Goal: Task Accomplishment & Management: Manage account settings

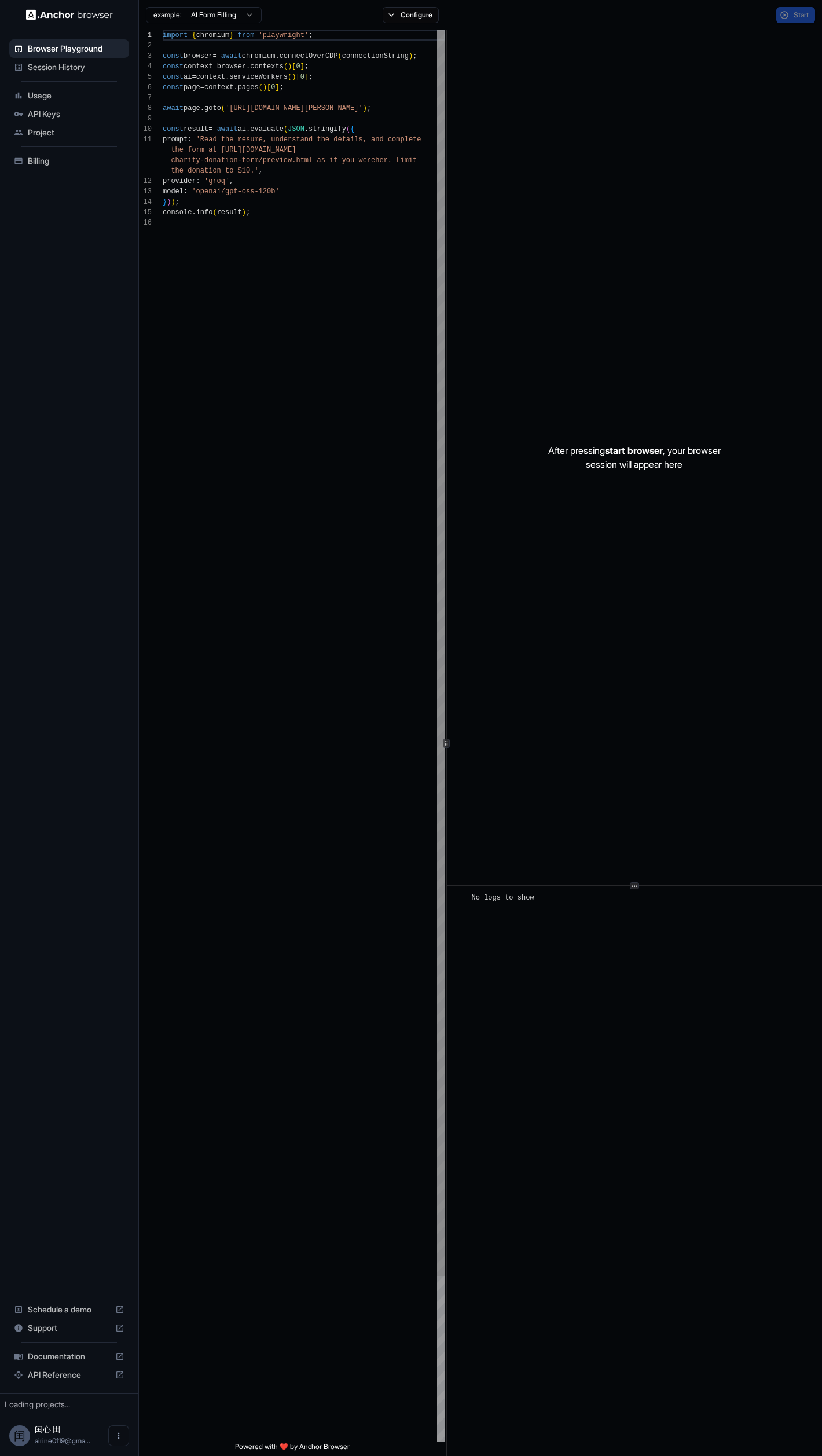
type textarea "**********"
click at [373, 283] on div "import { chromium } from 'playwright' ; const browser = await chromium . connec…" at bounding box center [304, 829] width 282 height 1600
click at [73, 71] on span "Session History" at bounding box center [76, 67] width 96 height 11
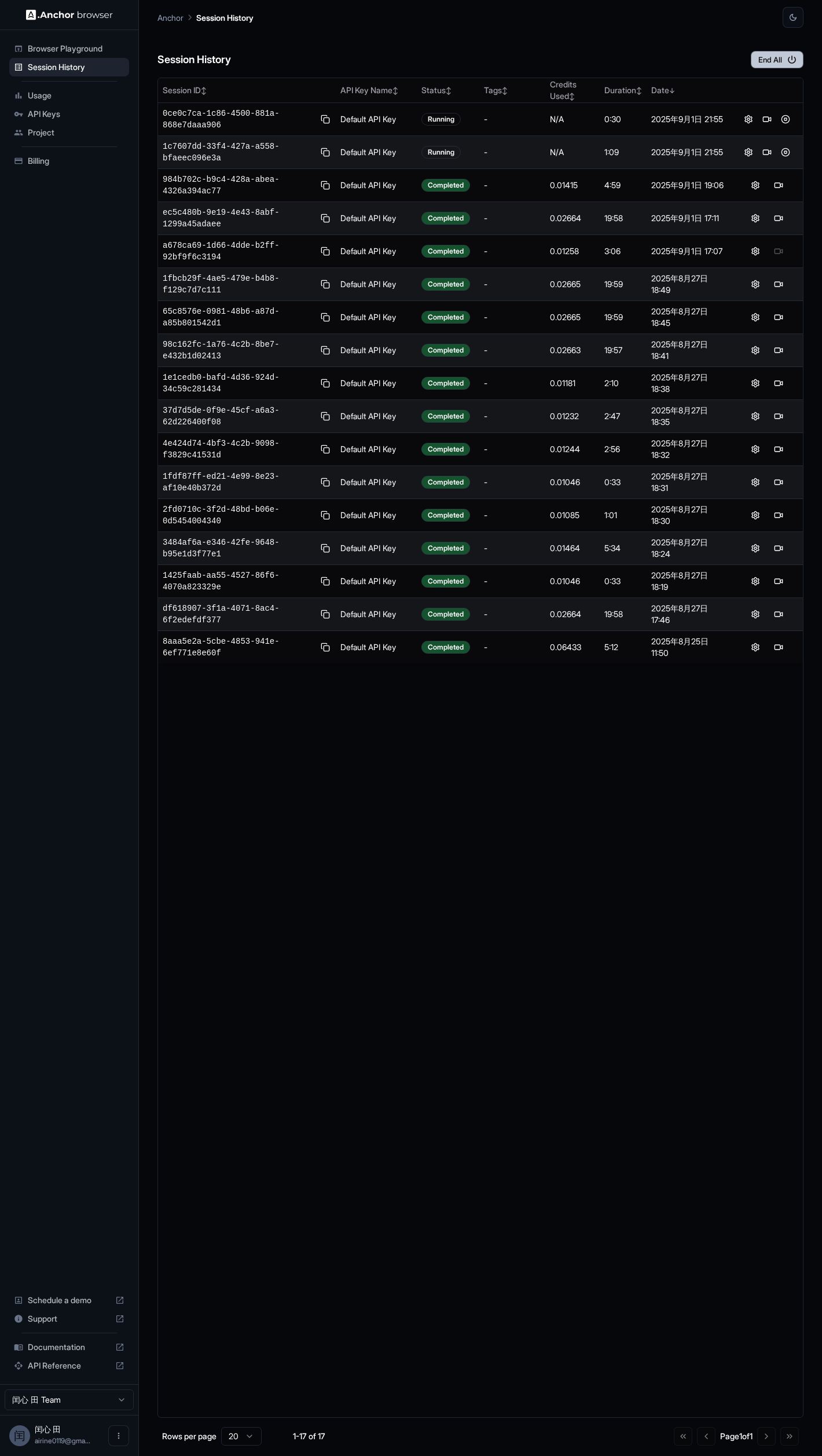
click at [782, 66] on button "End All" at bounding box center [777, 59] width 53 height 17
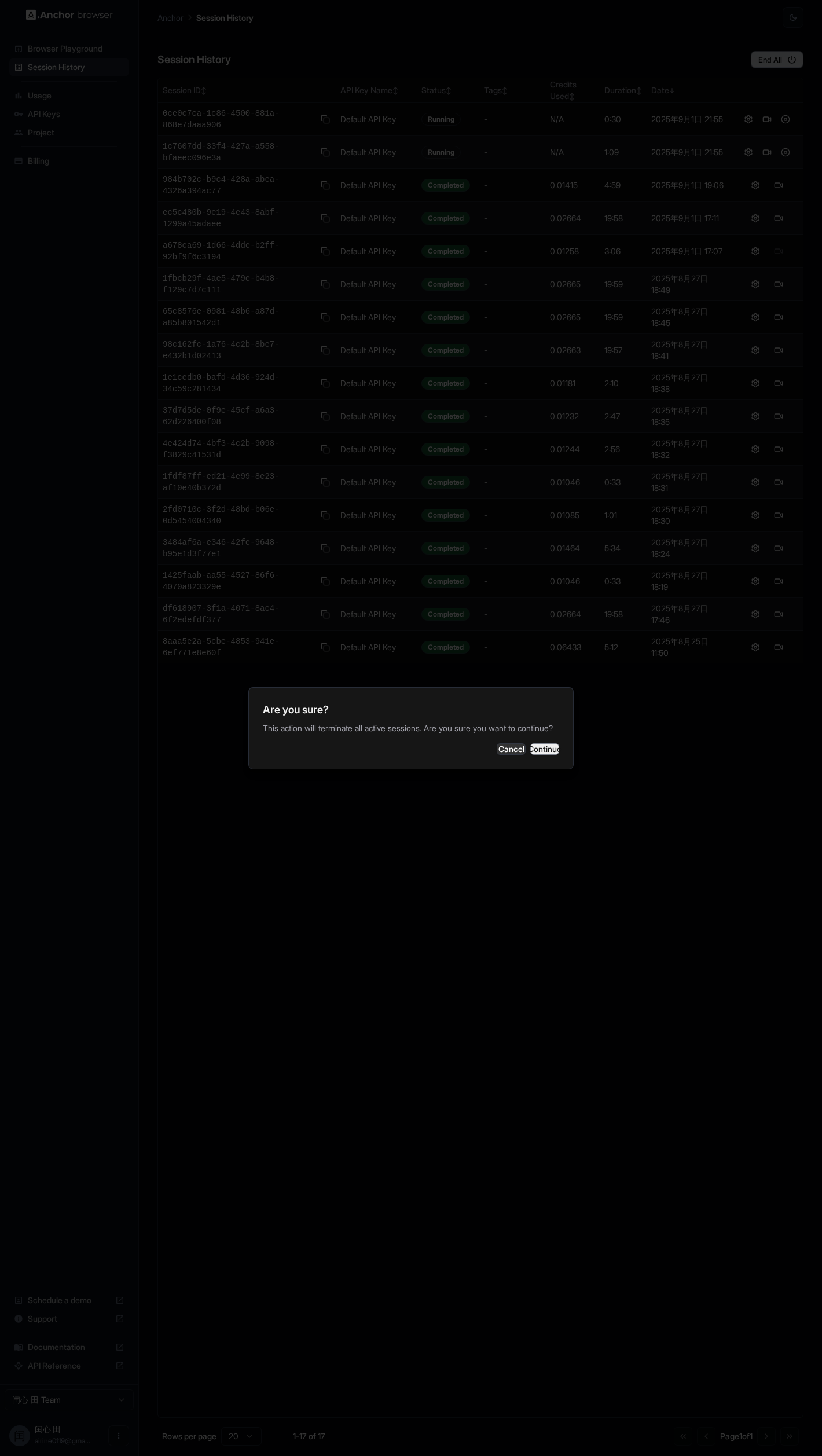
click at [549, 755] on button "Continue" at bounding box center [544, 749] width 29 height 11
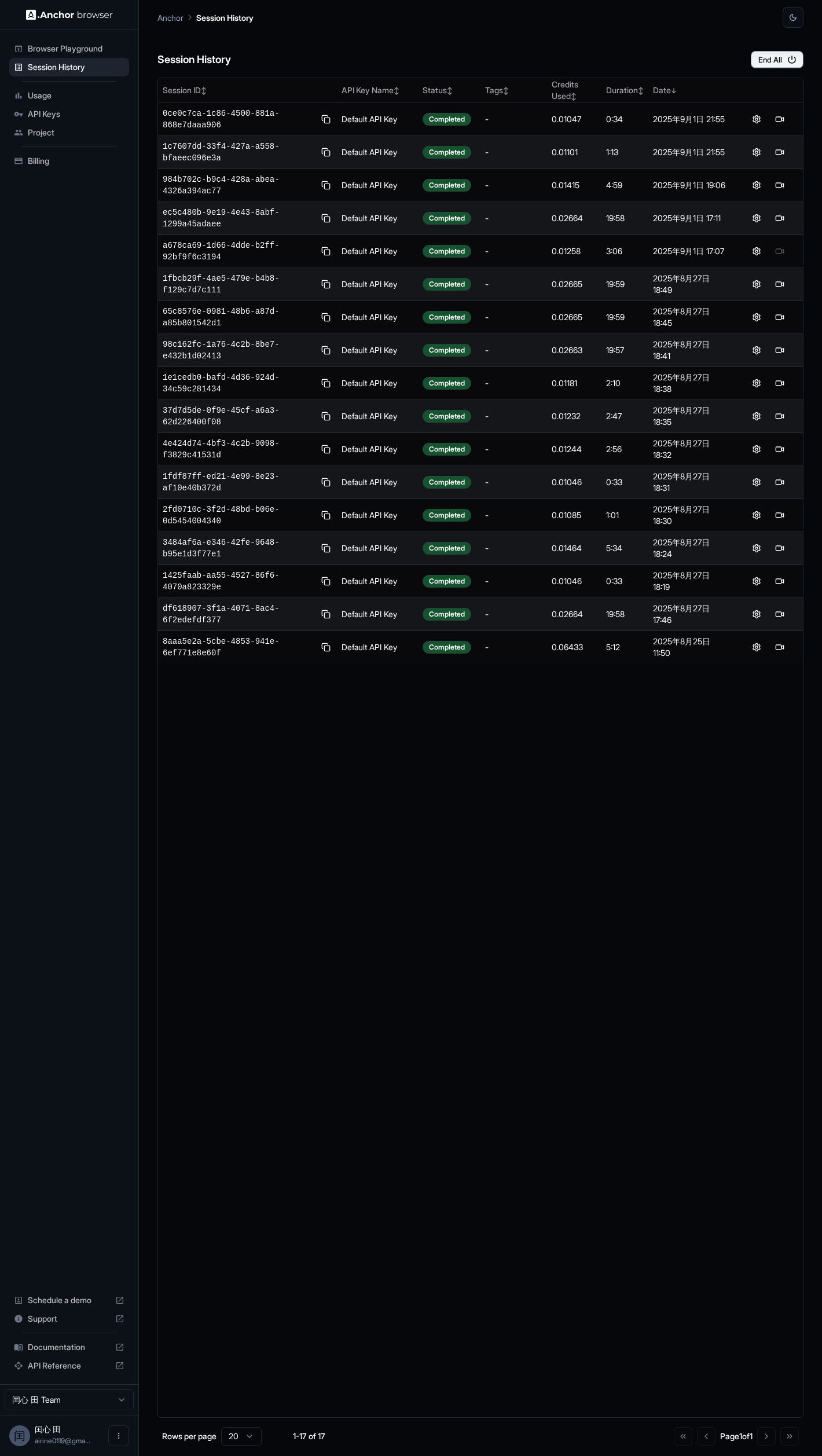
click at [71, 159] on span "Billing" at bounding box center [76, 161] width 96 height 11
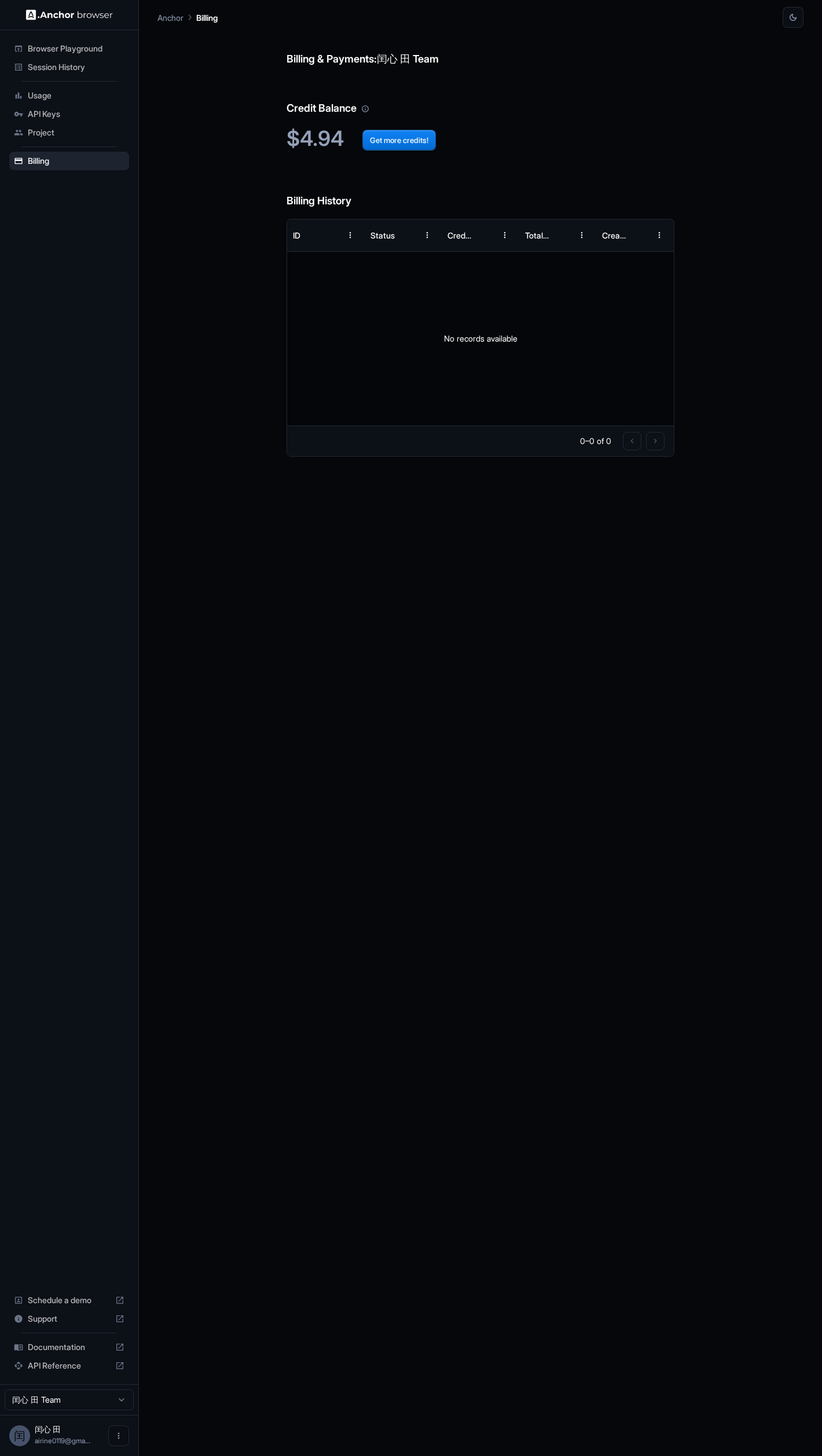
click at [96, 65] on span "Session History" at bounding box center [76, 67] width 96 height 11
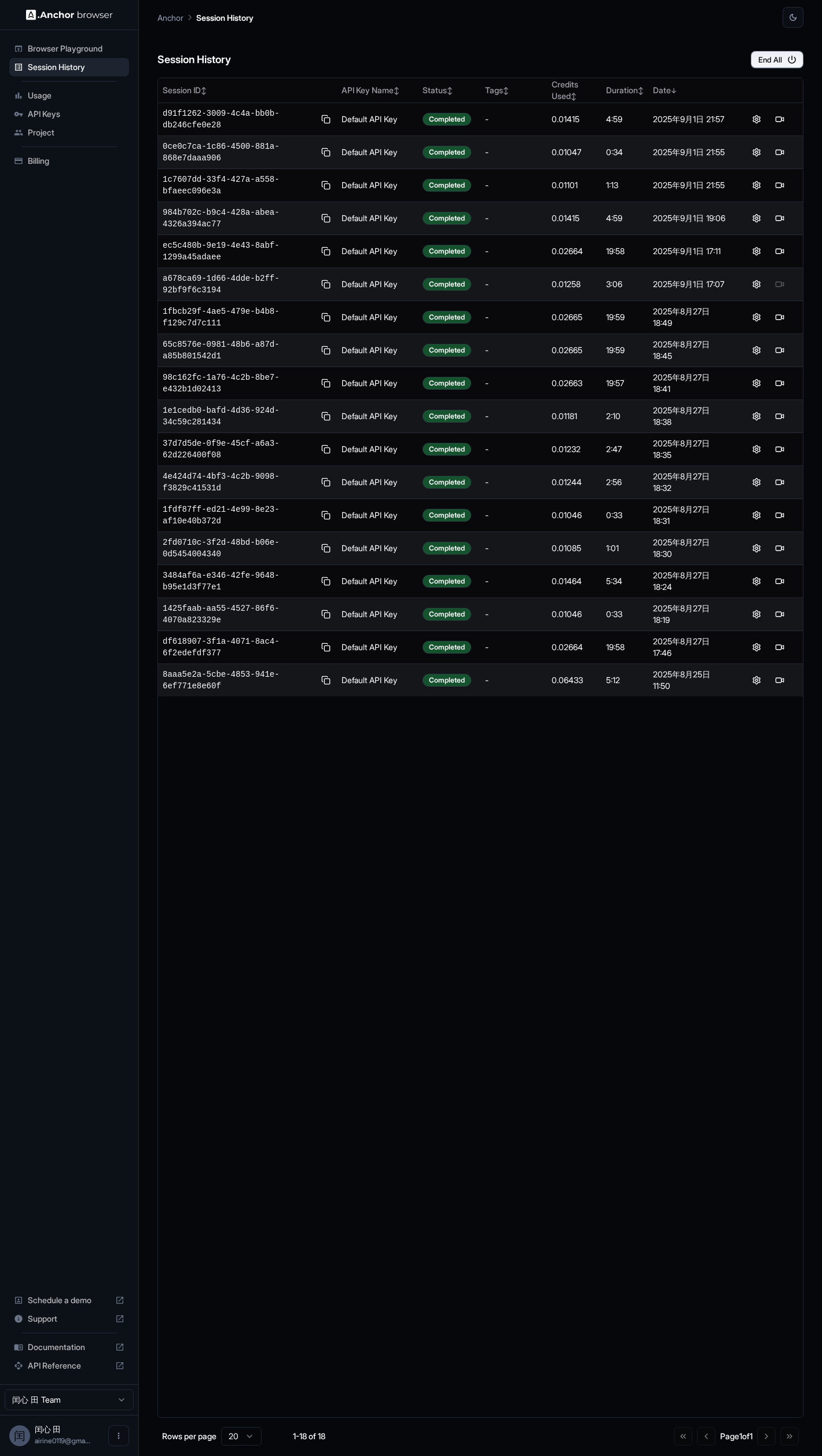
click at [505, 54] on div "Session History End All" at bounding box center [480, 48] width 646 height 41
drag, startPoint x: 557, startPoint y: 41, endPoint x: 286, endPoint y: 162, distance: 296.8
click at [557, 41] on div "Session History End All" at bounding box center [480, 48] width 646 height 41
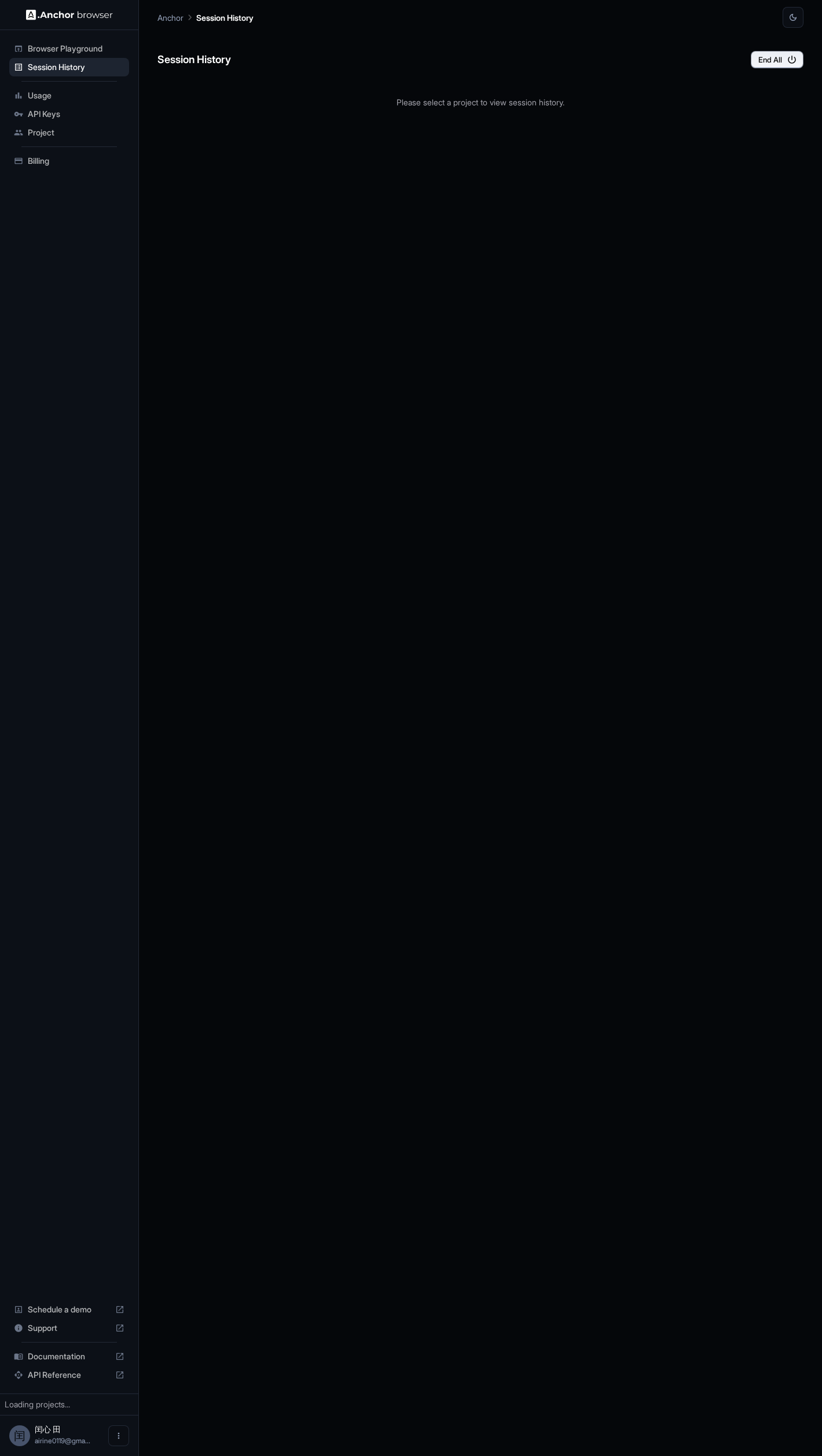
click at [619, 164] on div "Session History End All Please select a project to view session history." at bounding box center [480, 742] width 646 height 1428
click at [568, 144] on div "Session History End All Loading..." at bounding box center [480, 742] width 646 height 1428
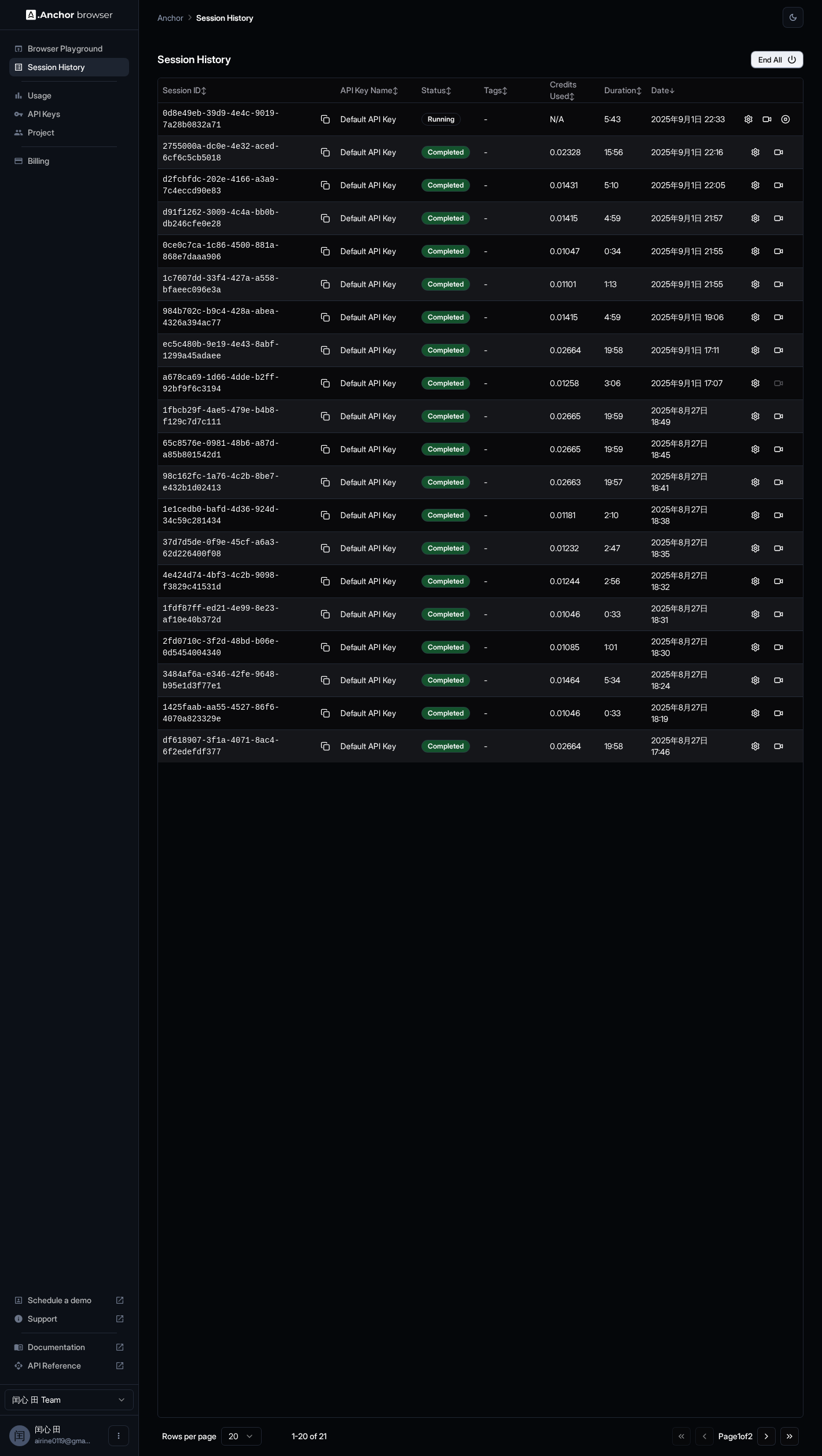
click at [358, 25] on div "Anchor Session History" at bounding box center [480, 14] width 646 height 28
click at [64, 15] on img at bounding box center [69, 14] width 87 height 11
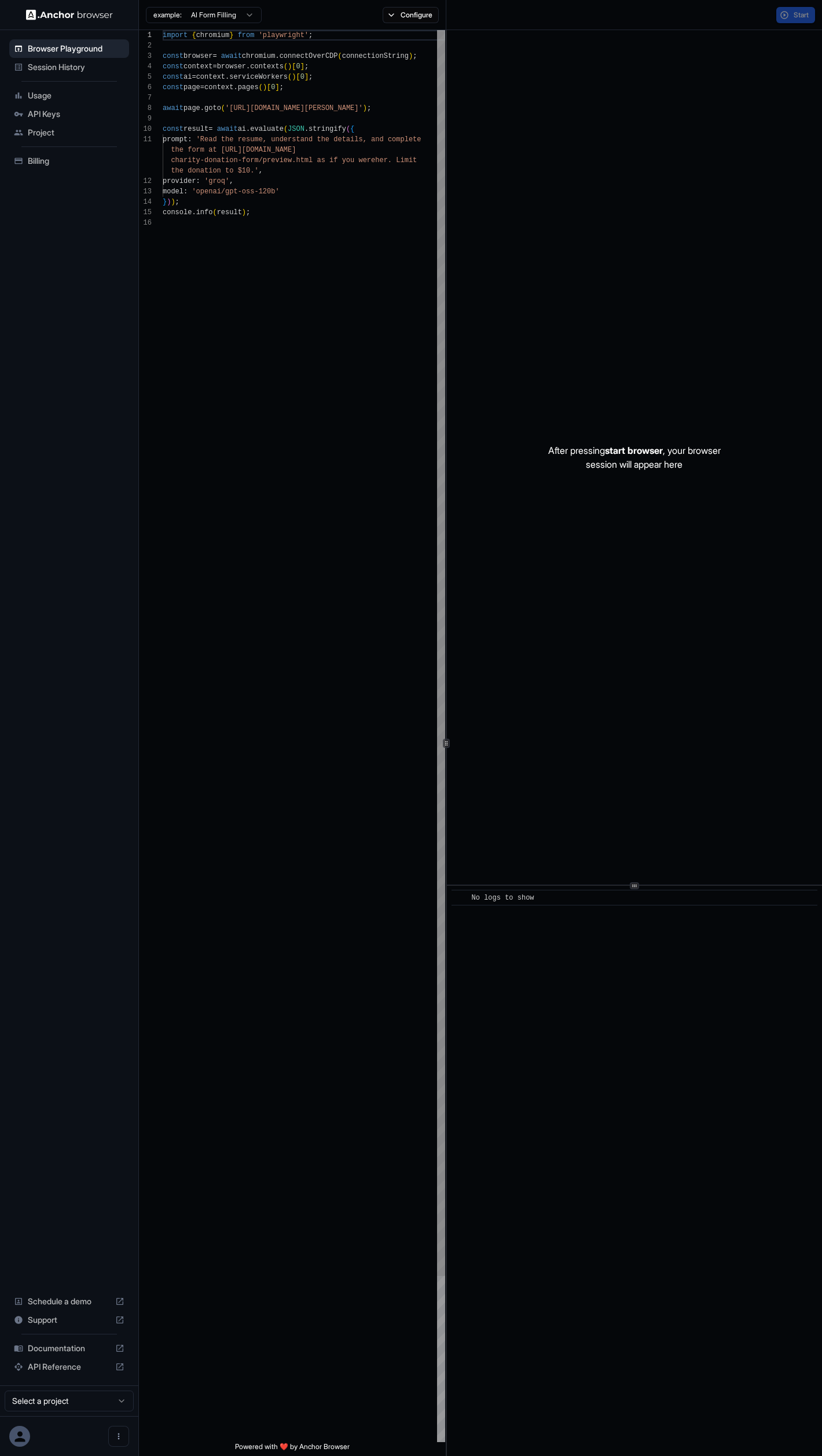
scroll to position [104, 0]
